Goal: Check status

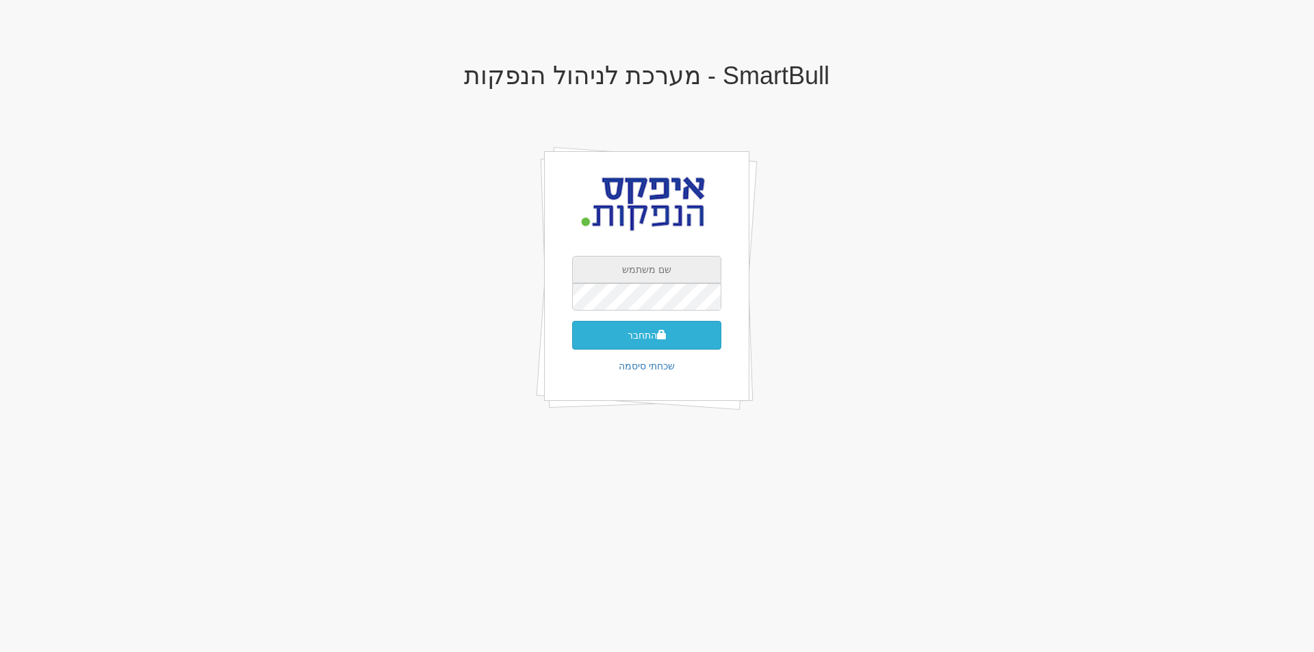
type input "apex"
click at [641, 333] on button "התחבר" at bounding box center [646, 335] width 149 height 29
type input "823342"
click at [572, 342] on button "התחבר" at bounding box center [646, 356] width 149 height 29
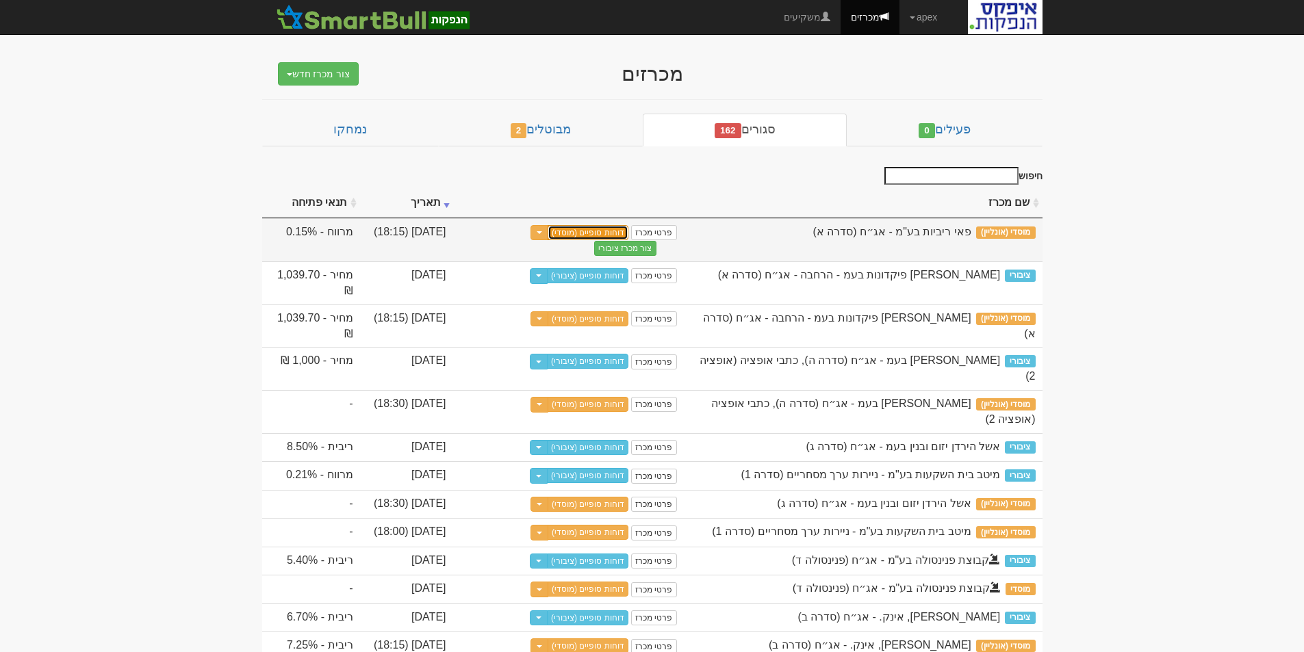
click at [587, 230] on link "דוחות סופיים (מוסדי)" at bounding box center [588, 232] width 81 height 15
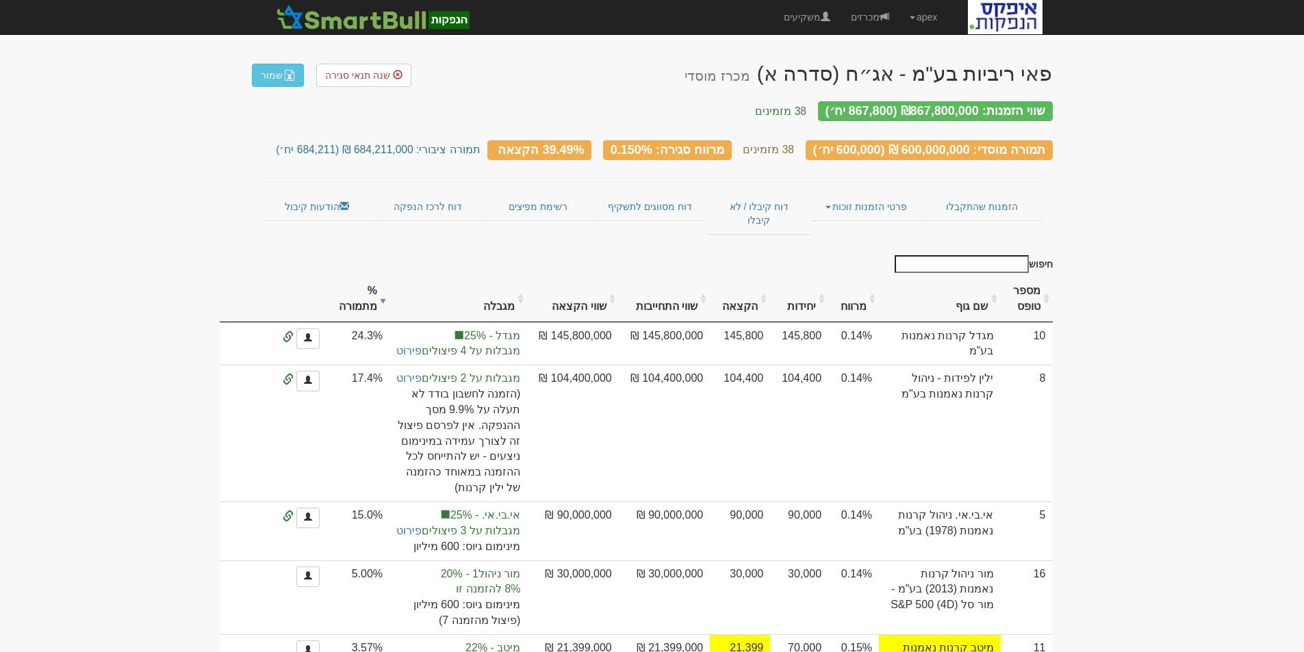
click at [977, 279] on th "שם גוף" at bounding box center [939, 300] width 121 height 46
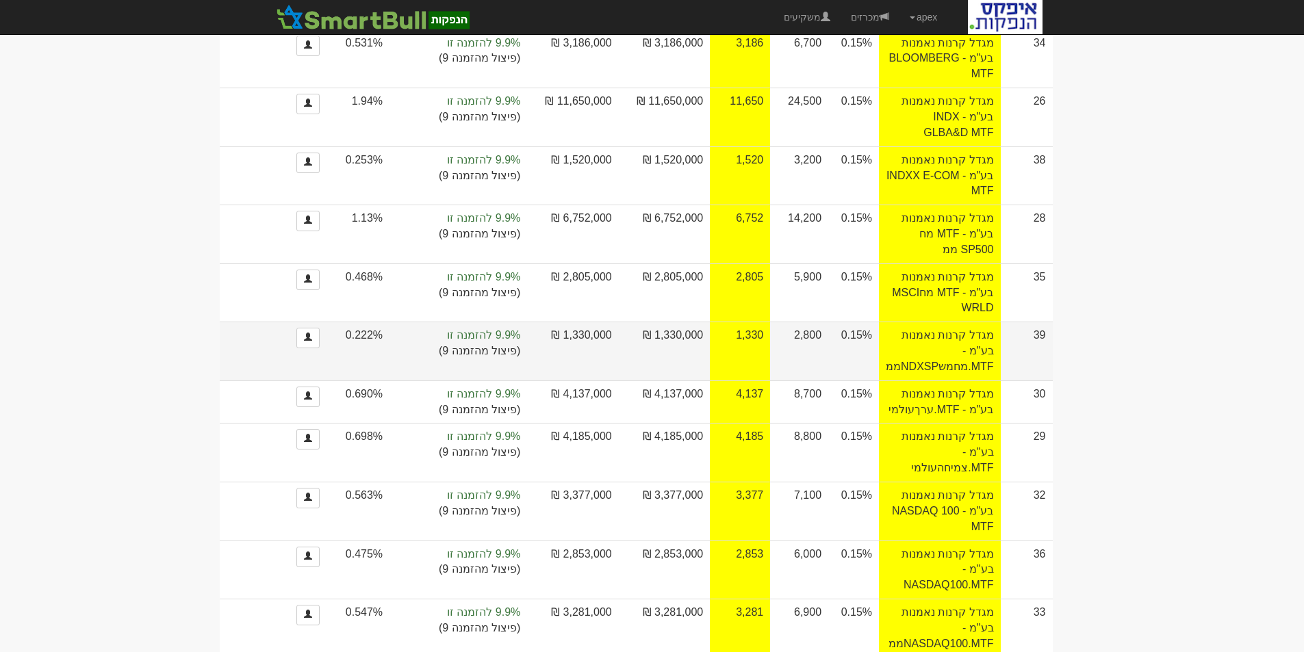
scroll to position [1164, 0]
